Goal: Check status: Check status

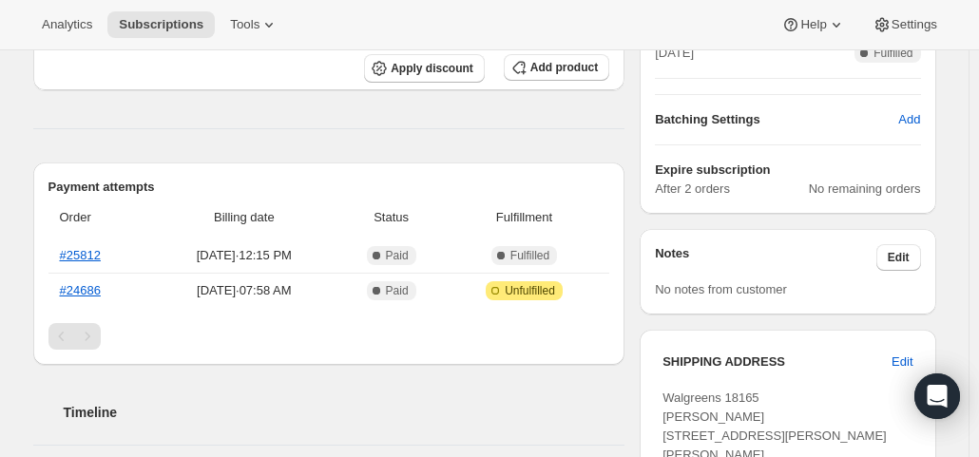
scroll to position [475, 0]
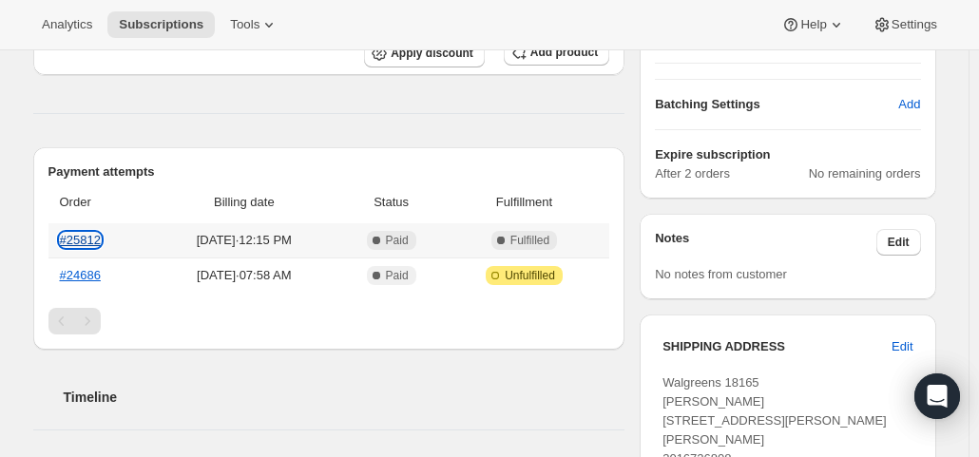
click at [94, 233] on link "#25812" at bounding box center [80, 240] width 41 height 14
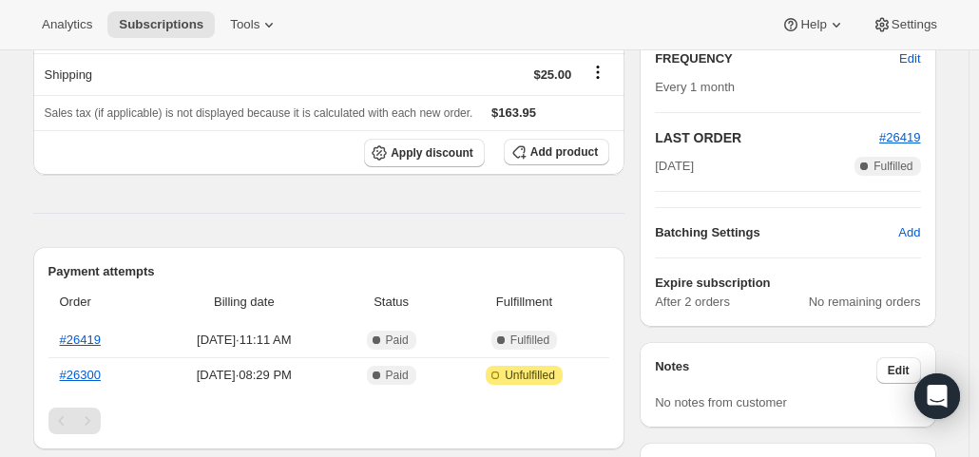
scroll to position [380, 0]
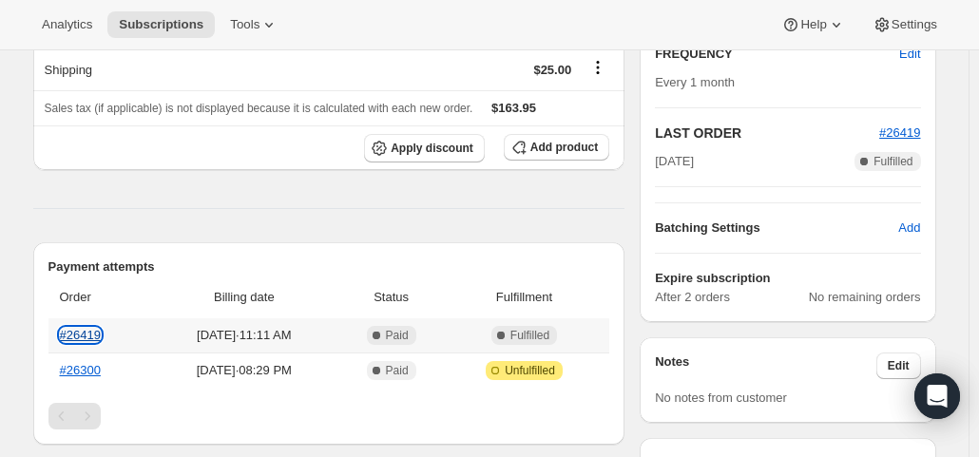
click at [69, 328] on link "#26419" at bounding box center [80, 335] width 41 height 14
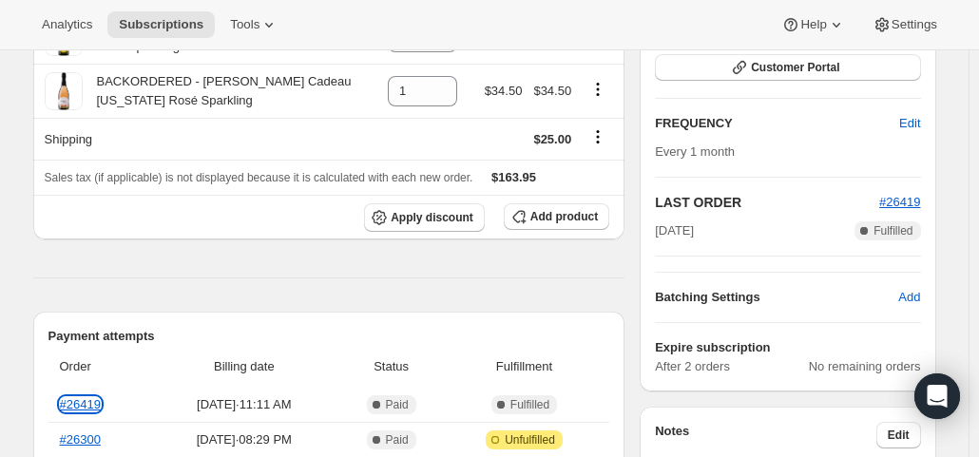
scroll to position [285, 0]
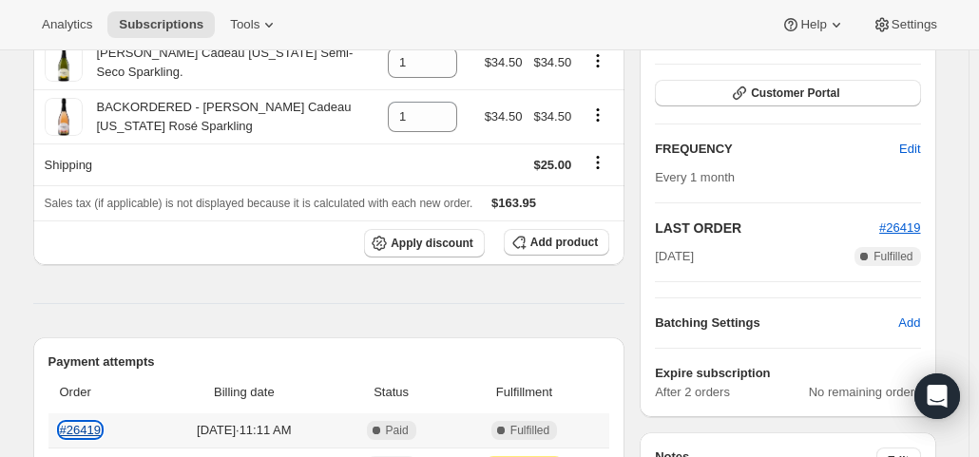
click at [98, 423] on link "#26419" at bounding box center [80, 430] width 41 height 14
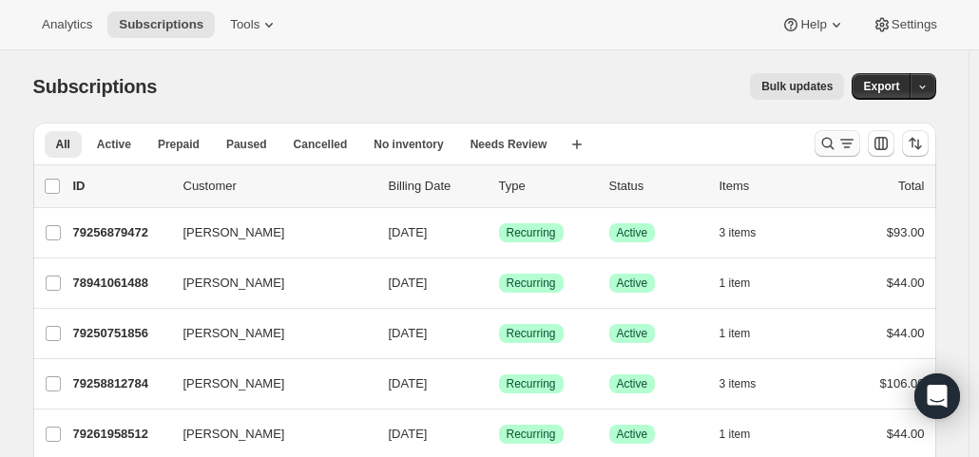
click at [836, 138] on icon "Search and filter results" at bounding box center [827, 143] width 19 height 19
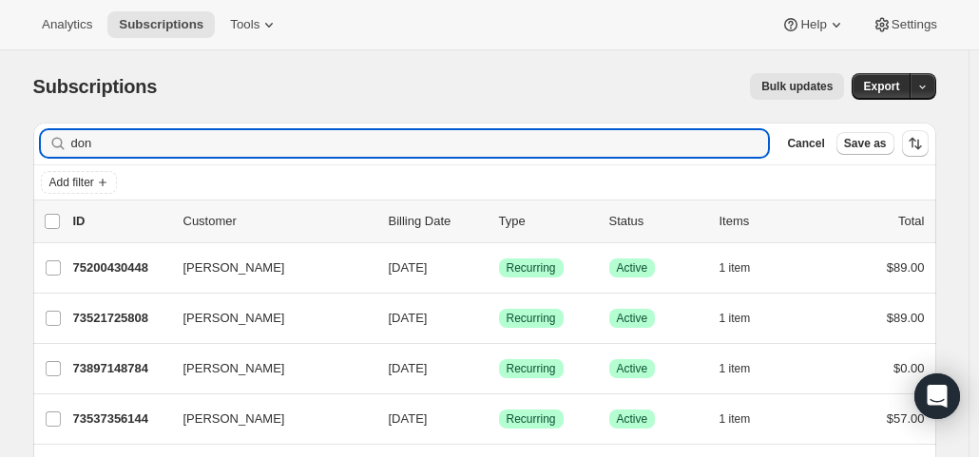
drag, startPoint x: 139, startPoint y: 140, endPoint x: 46, endPoint y: 137, distance: 93.2
click at [46, 137] on div "don Clear" at bounding box center [405, 143] width 728 height 27
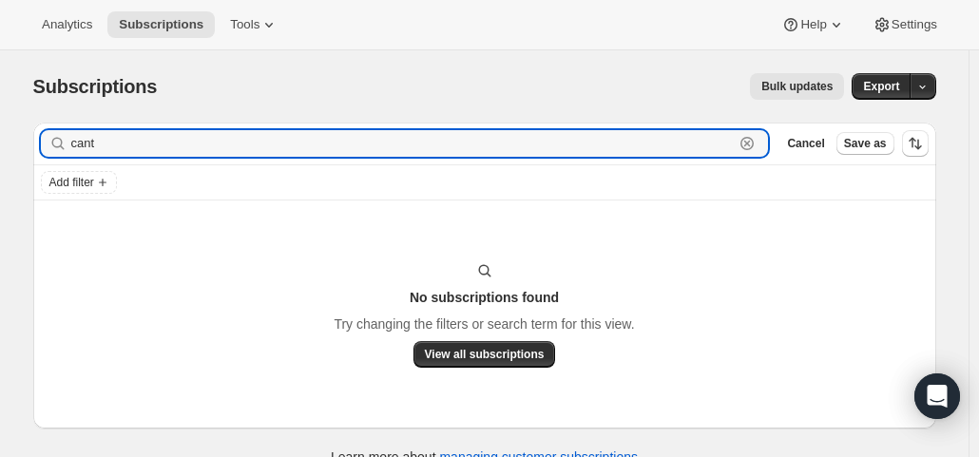
drag, startPoint x: 143, startPoint y: 149, endPoint x: 39, endPoint y: 140, distance: 104.0
click at [39, 140] on div "Filter subscribers cant Clear Cancel Save as" at bounding box center [484, 144] width 903 height 42
paste input "dm.wine2016@gmail.com"
type input "dm.wine2016@gmail.com"
drag, startPoint x: 241, startPoint y: 144, endPoint x: 23, endPoint y: 141, distance: 218.6
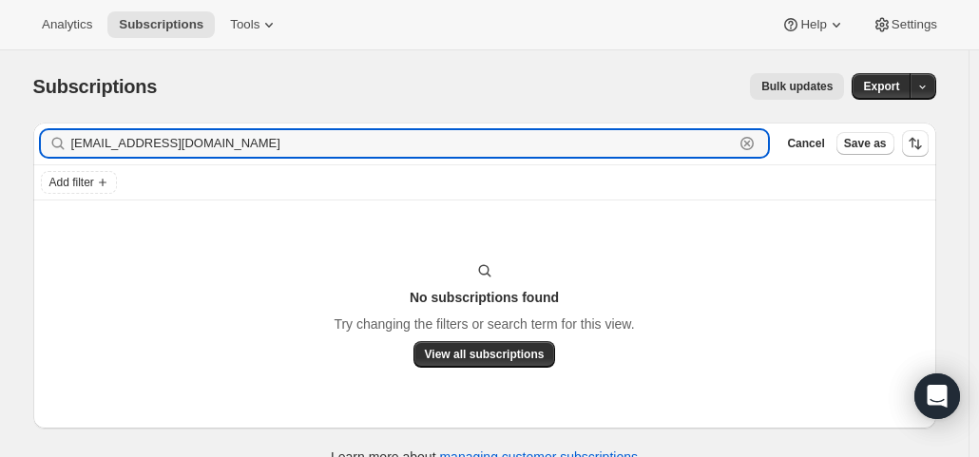
click at [23, 141] on div "Filter subscribers dm.wine2016@gmail.com Clear Cancel Save as Add filter No sub…" at bounding box center [477, 296] width 918 height 378
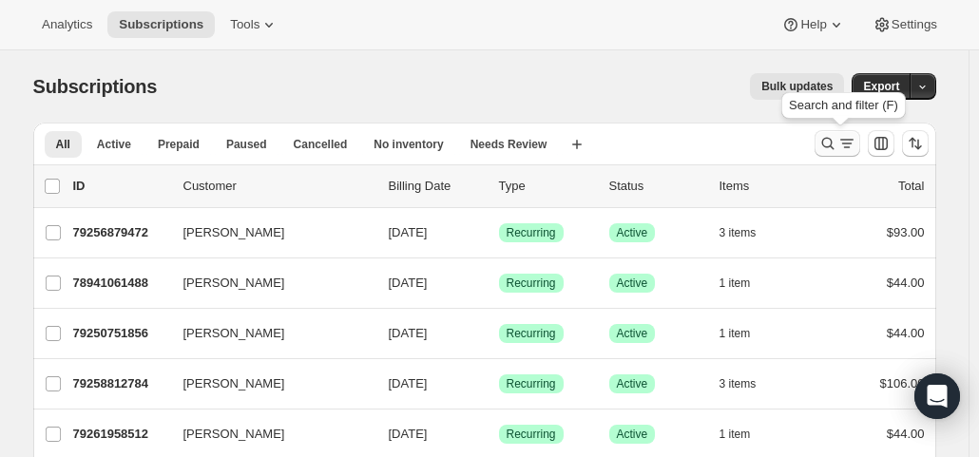
click at [837, 143] on icon "Search and filter results" at bounding box center [827, 143] width 19 height 19
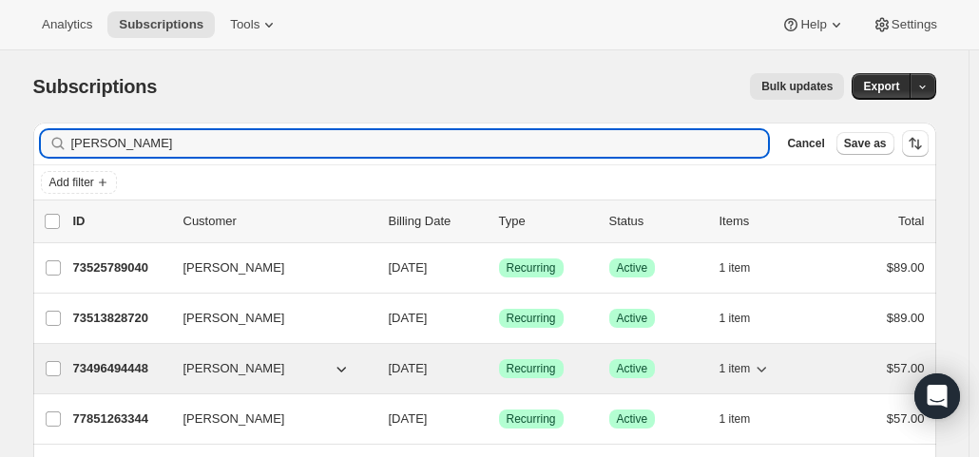
type input "kelle"
click at [347, 362] on icon "button" at bounding box center [341, 368] width 19 height 19
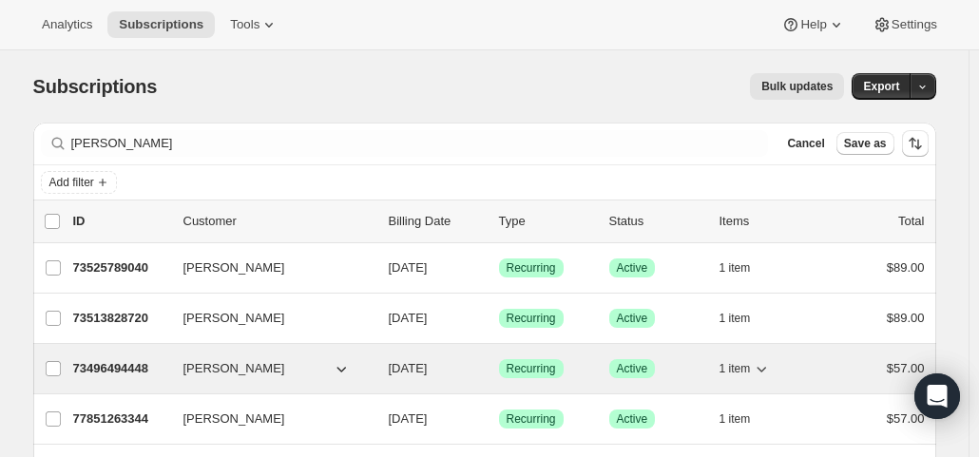
click at [556, 368] on span "Recurring" at bounding box center [530, 368] width 49 height 15
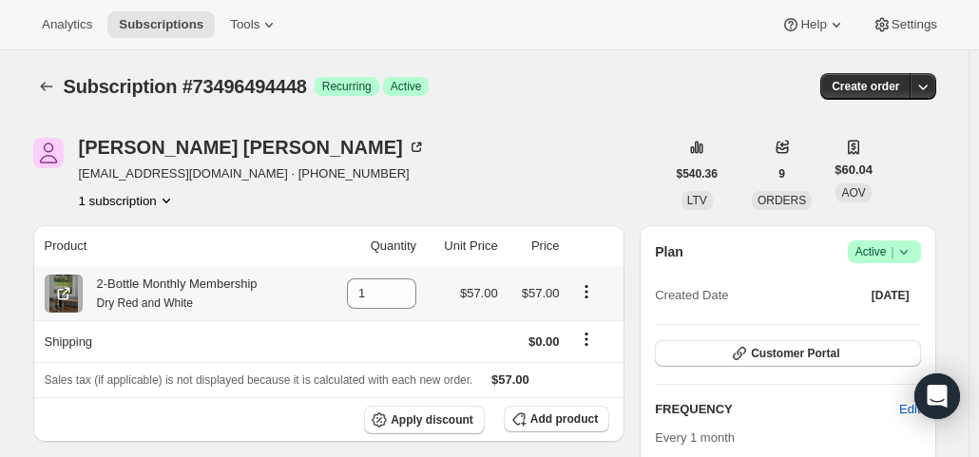
click at [591, 294] on icon "Product actions" at bounding box center [586, 291] width 19 height 19
click at [589, 319] on span "Swap variant" at bounding box center [591, 328] width 71 height 19
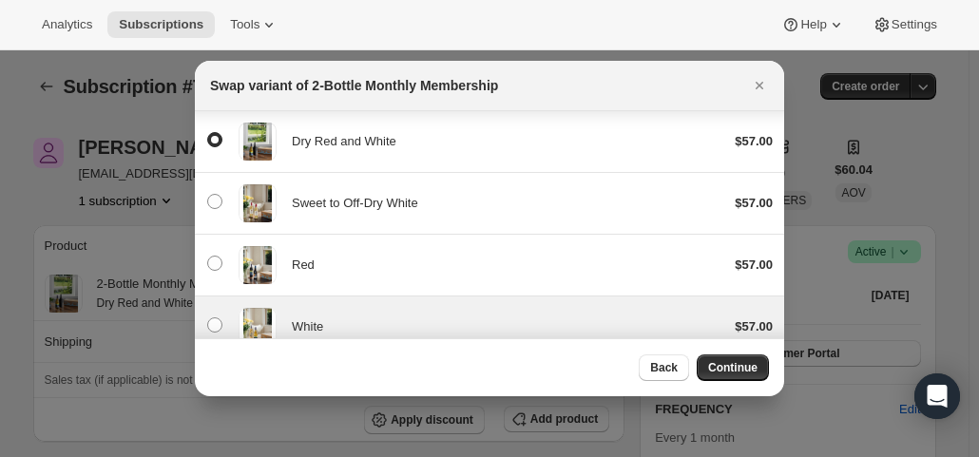
scroll to position [95, 0]
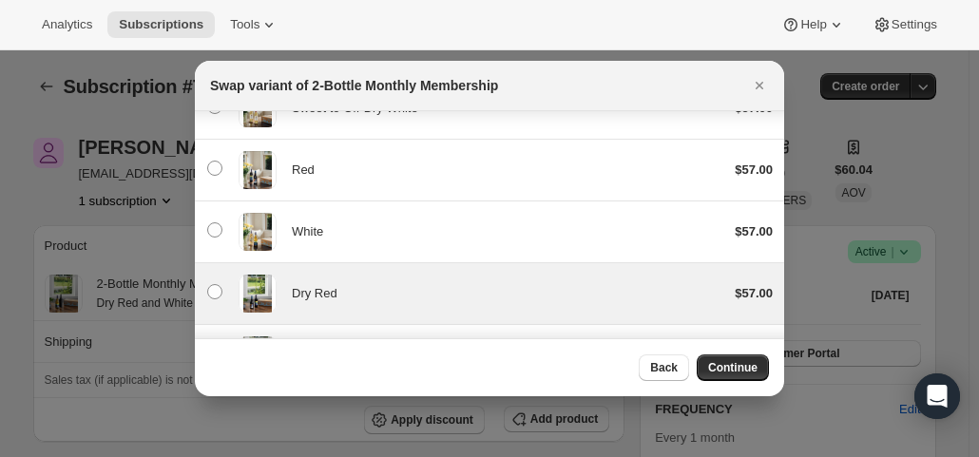
click at [387, 303] on div "Dry Red $57.00" at bounding box center [489, 294] width 566 height 38
radio input "false"
radio input "true"
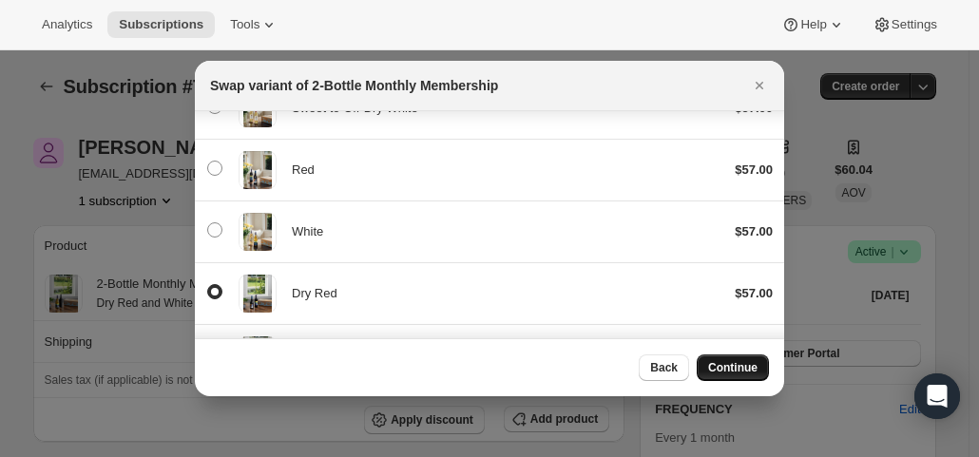
click at [751, 368] on span "Continue" at bounding box center [732, 367] width 49 height 15
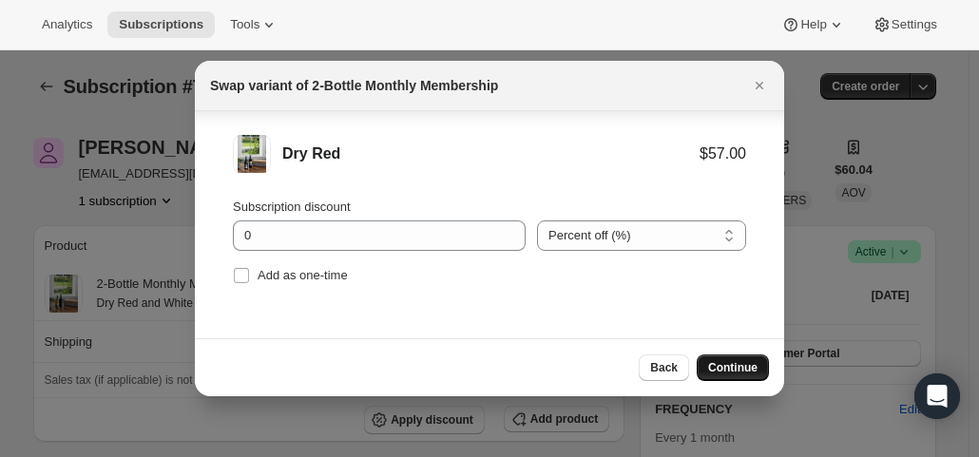
click at [735, 360] on button "Continue" at bounding box center [733, 367] width 72 height 27
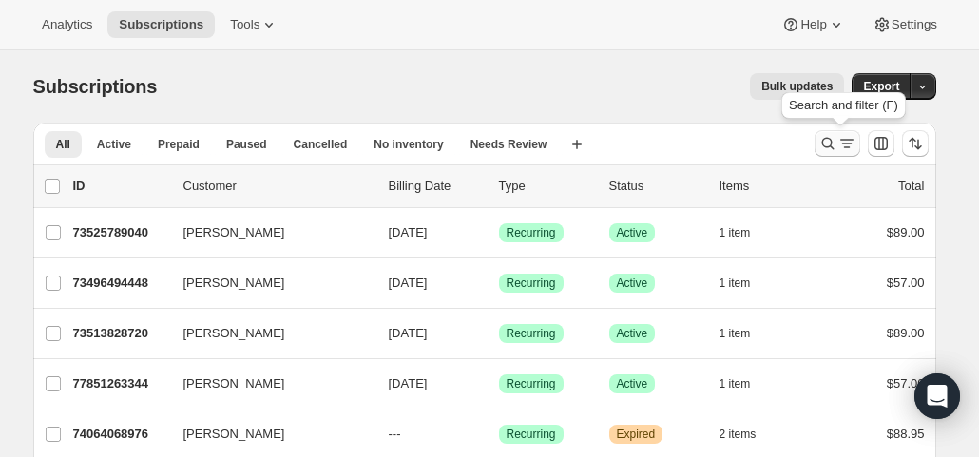
click at [829, 147] on icon "Search and filter results" at bounding box center [827, 143] width 19 height 19
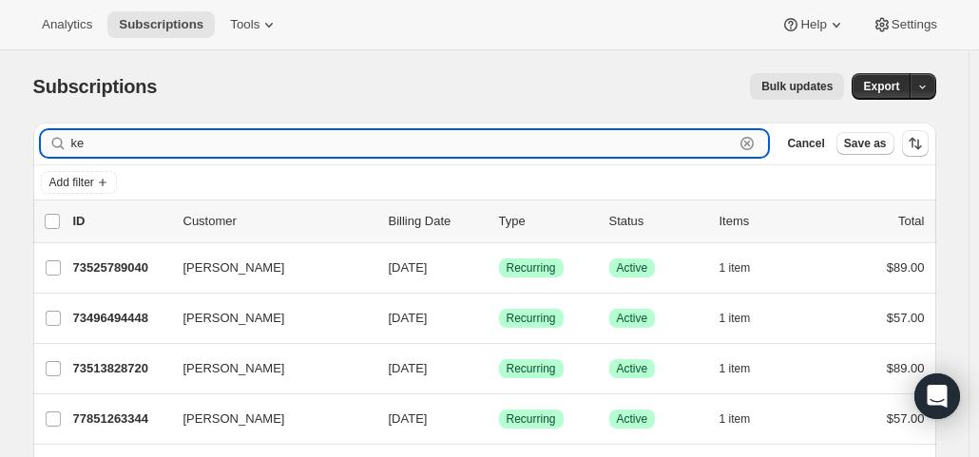
type input "k"
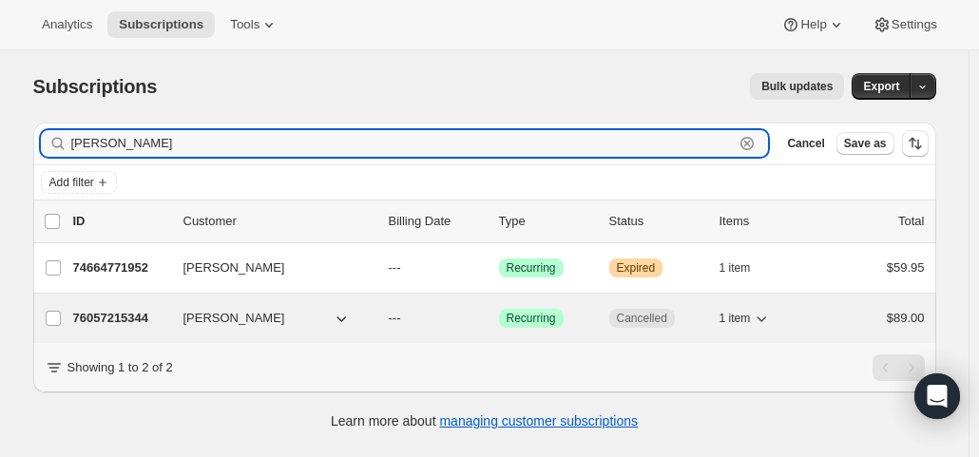
type input "mayra"
click at [491, 315] on div "76057215344 Mayra McCrum --- Success Recurring Cancelled 1 item $89.00" at bounding box center [498, 318] width 851 height 27
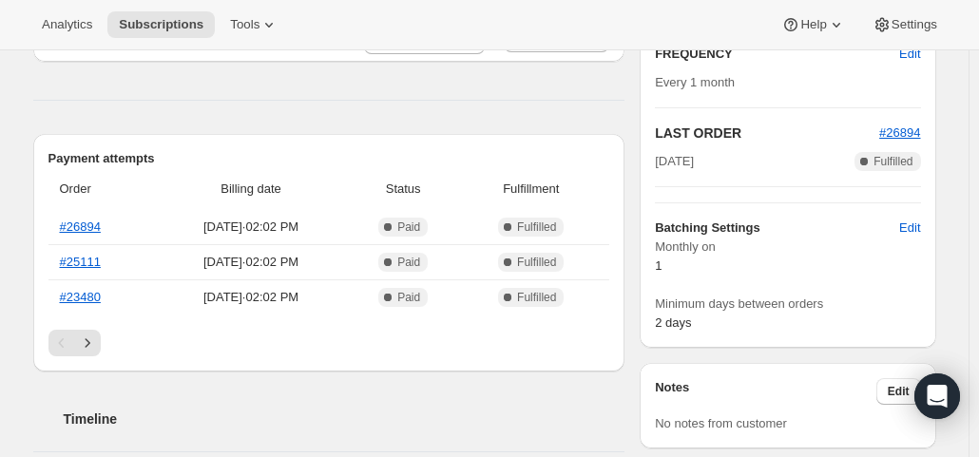
scroll to position [570, 0]
